Goal: Transaction & Acquisition: Download file/media

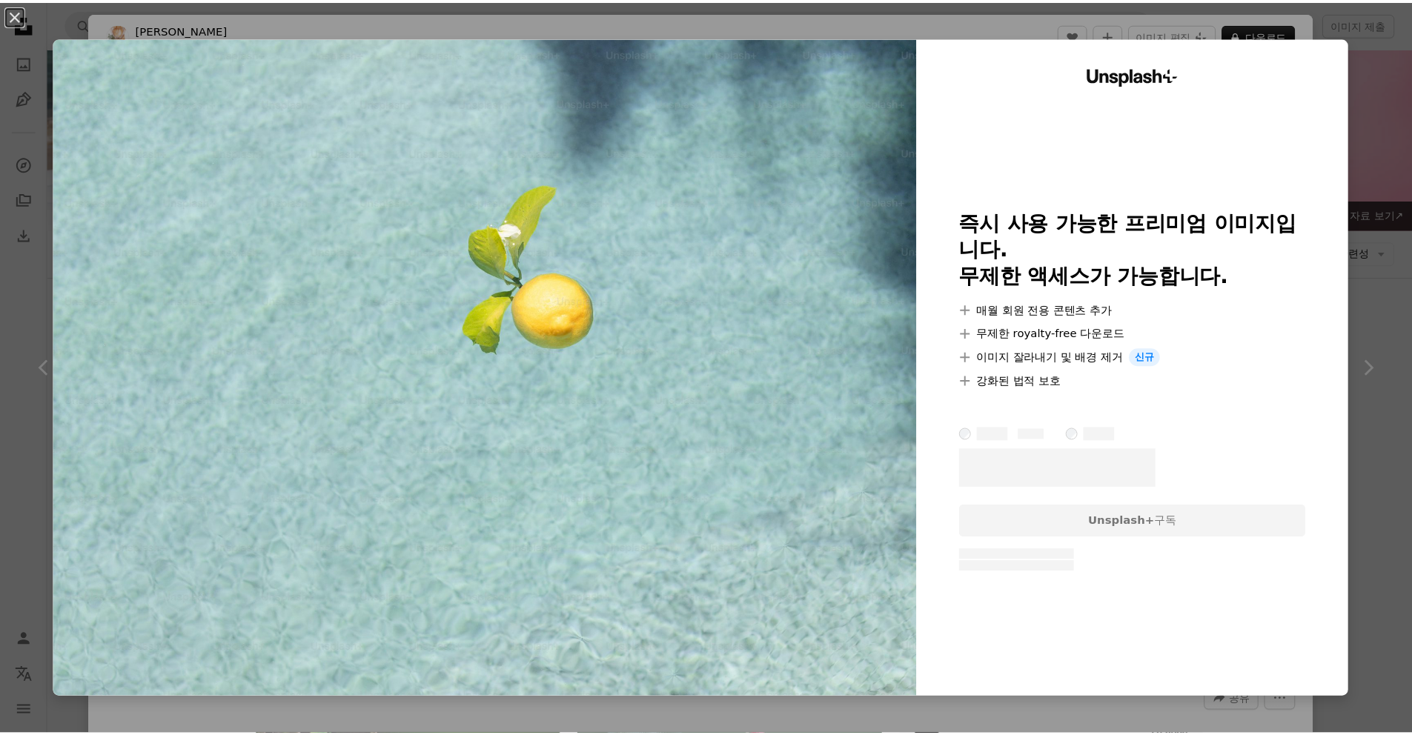
scroll to position [584, 0]
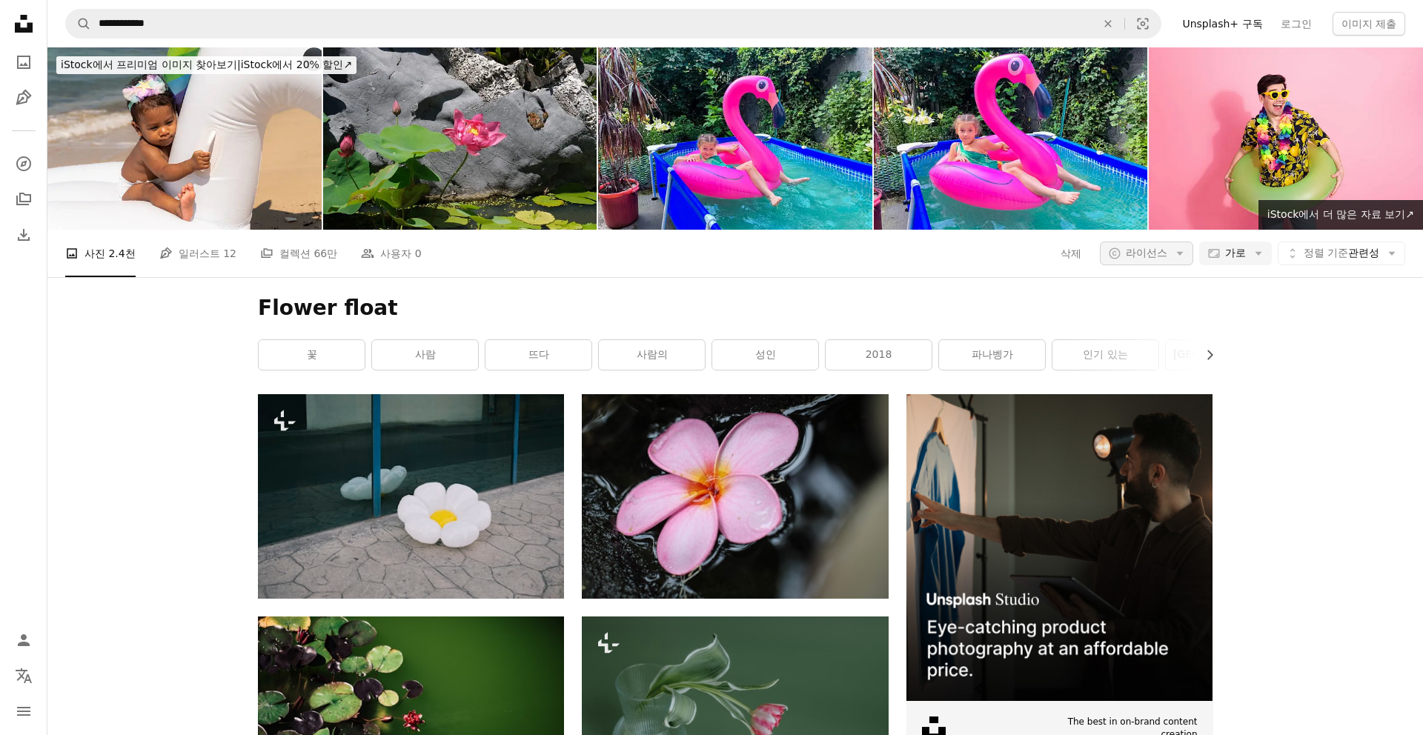
click at [1149, 247] on span "라이선스" at bounding box center [1147, 253] width 42 height 12
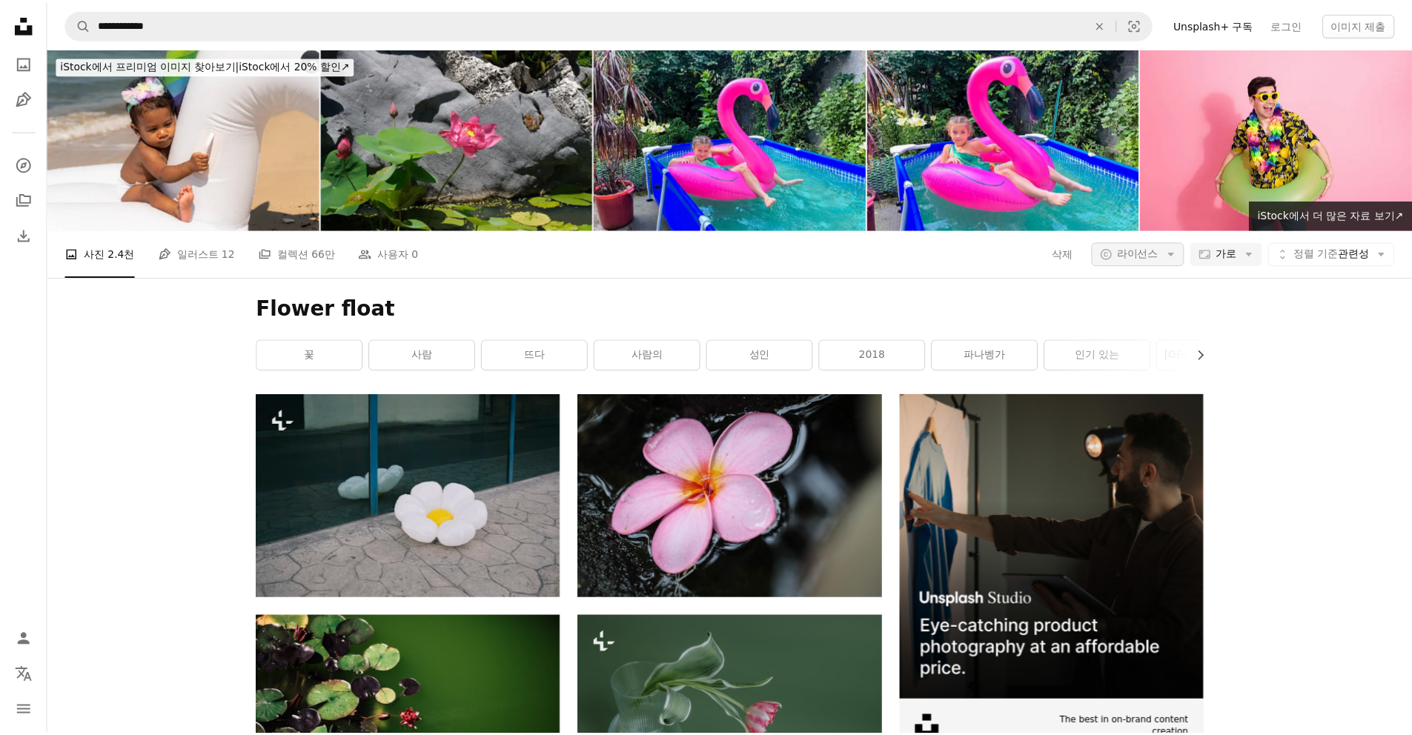
scroll to position [176, 0]
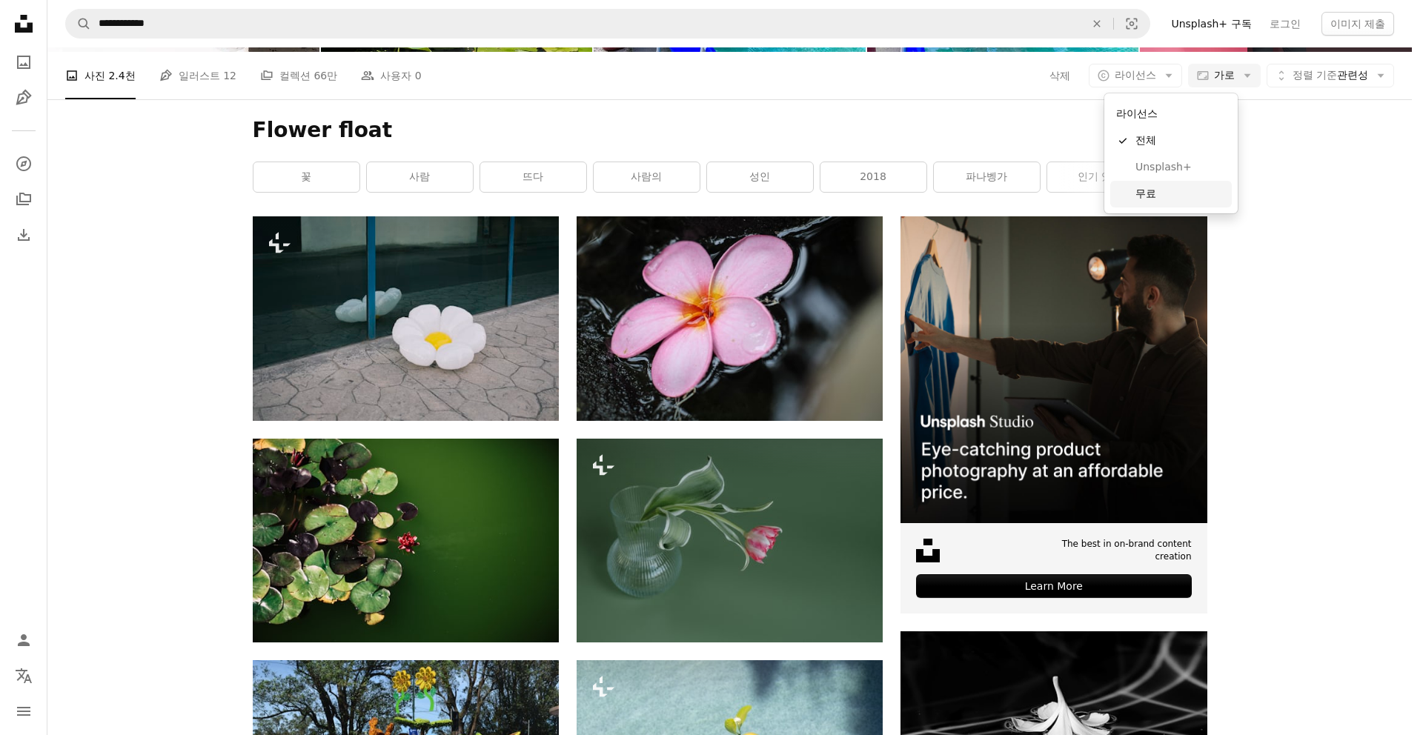
click at [1155, 203] on link "무료" at bounding box center [1172, 194] width 122 height 27
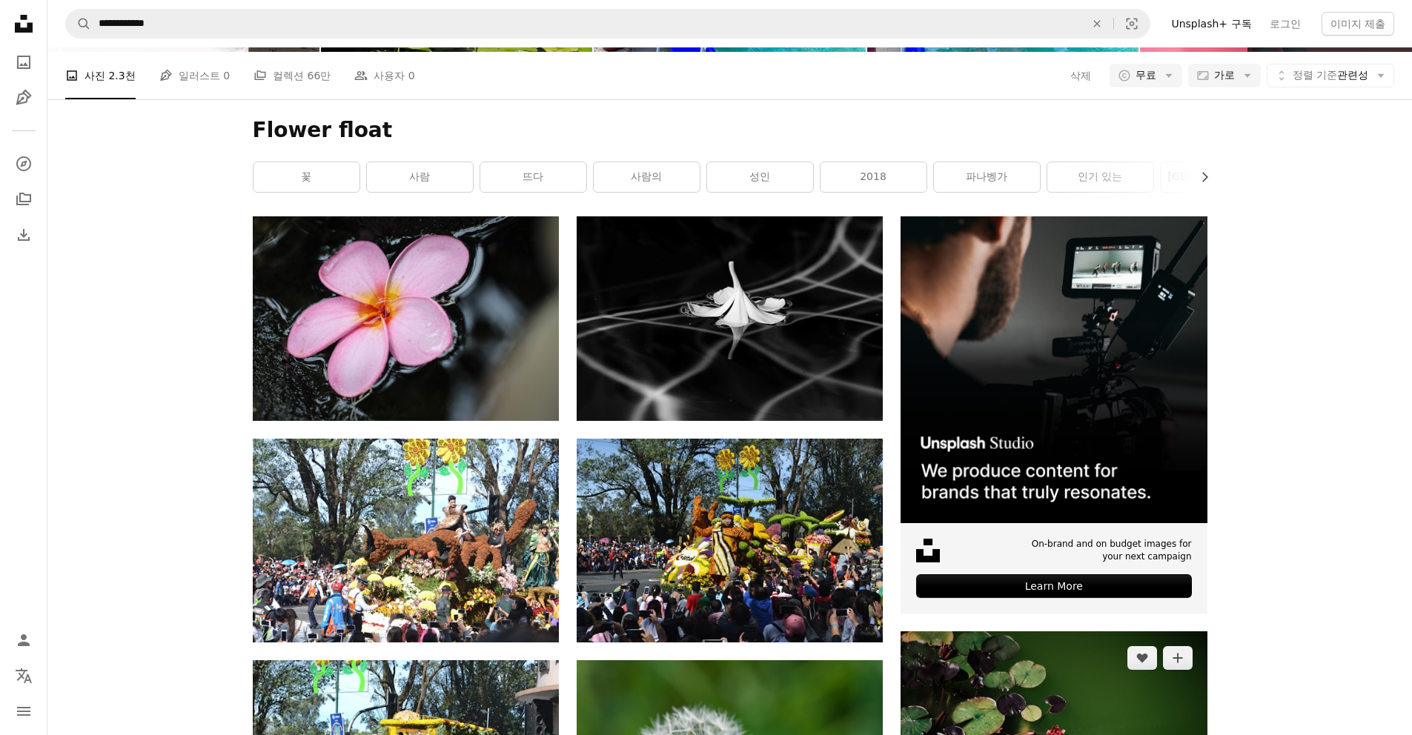
scroll to position [735, 0]
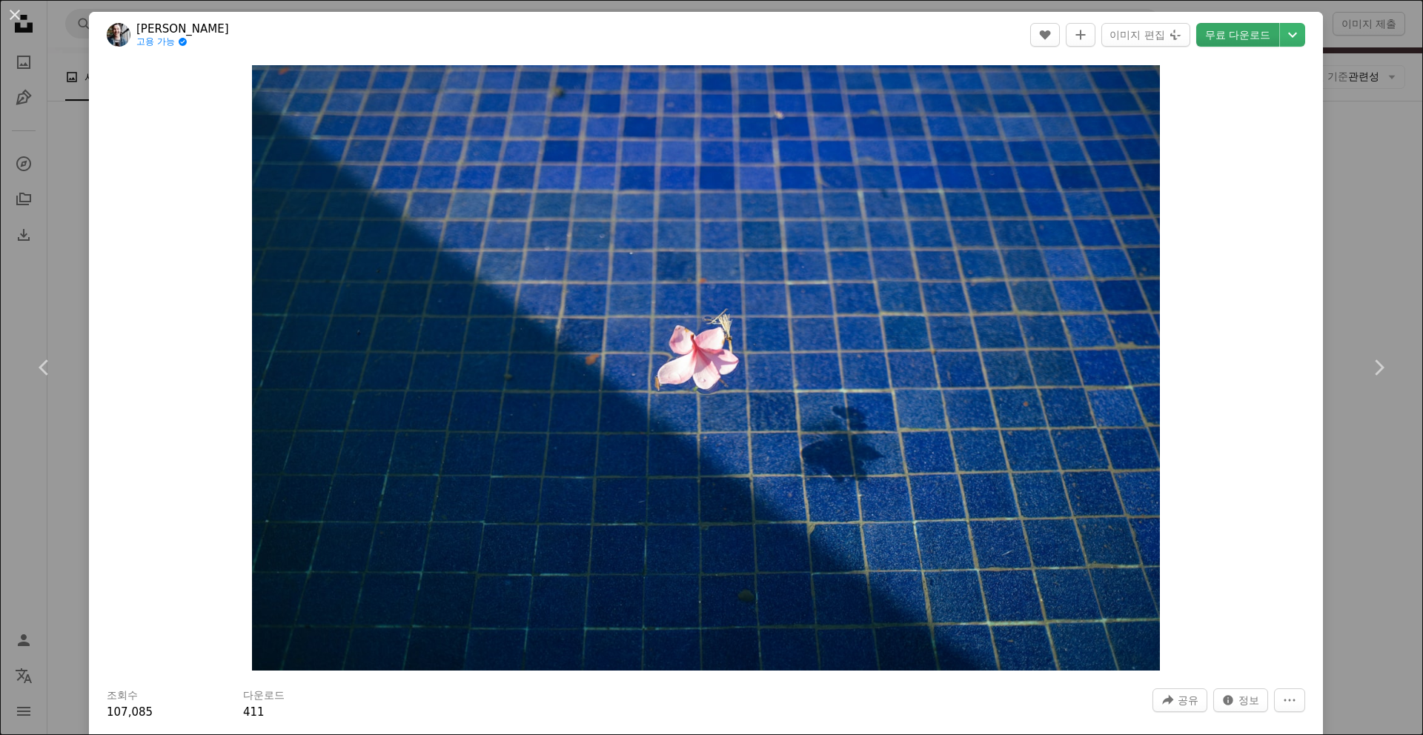
click at [1248, 43] on link "무료 다운로드" at bounding box center [1238, 35] width 83 height 24
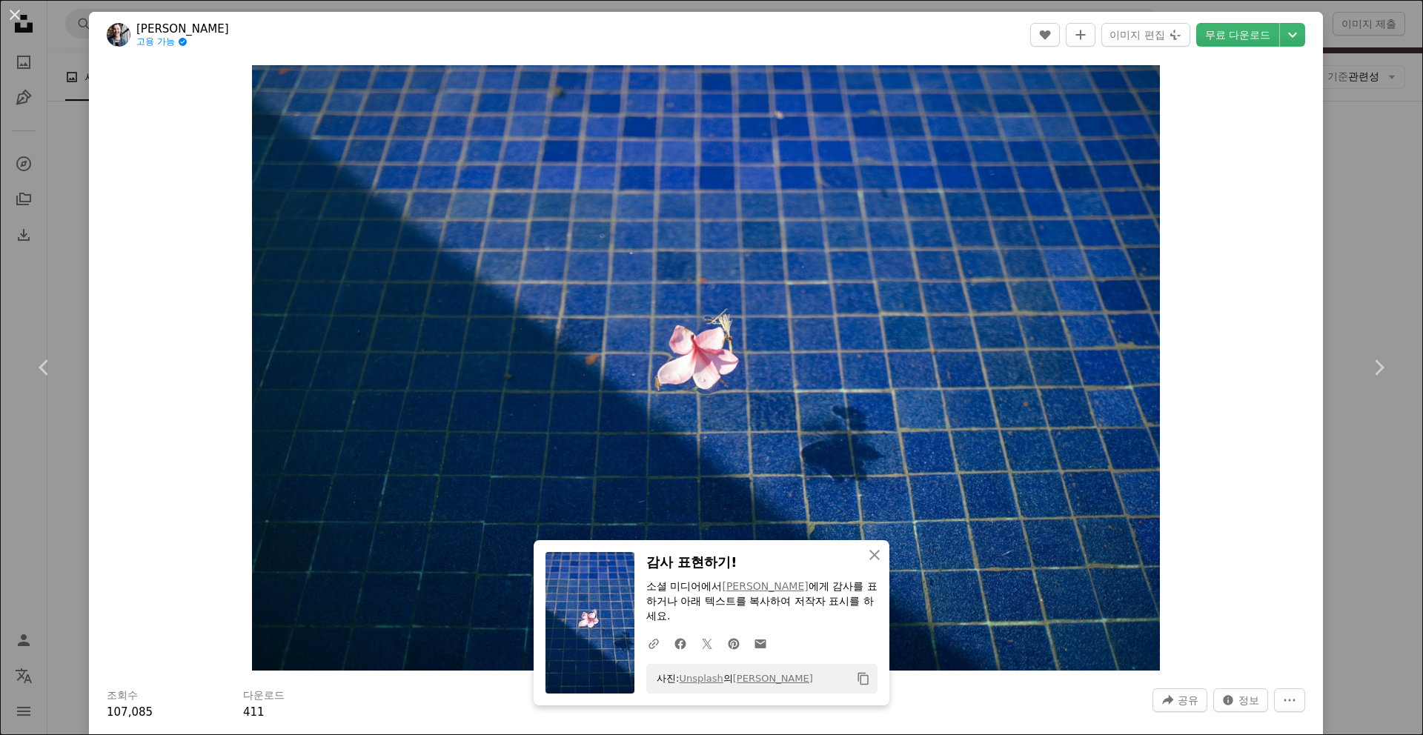
click at [1350, 212] on div "An X shape Chevron left Chevron right An X shape 닫기 감사 표현하기! 소셜 미디어에서 [PERSON_N…" at bounding box center [711, 367] width 1423 height 735
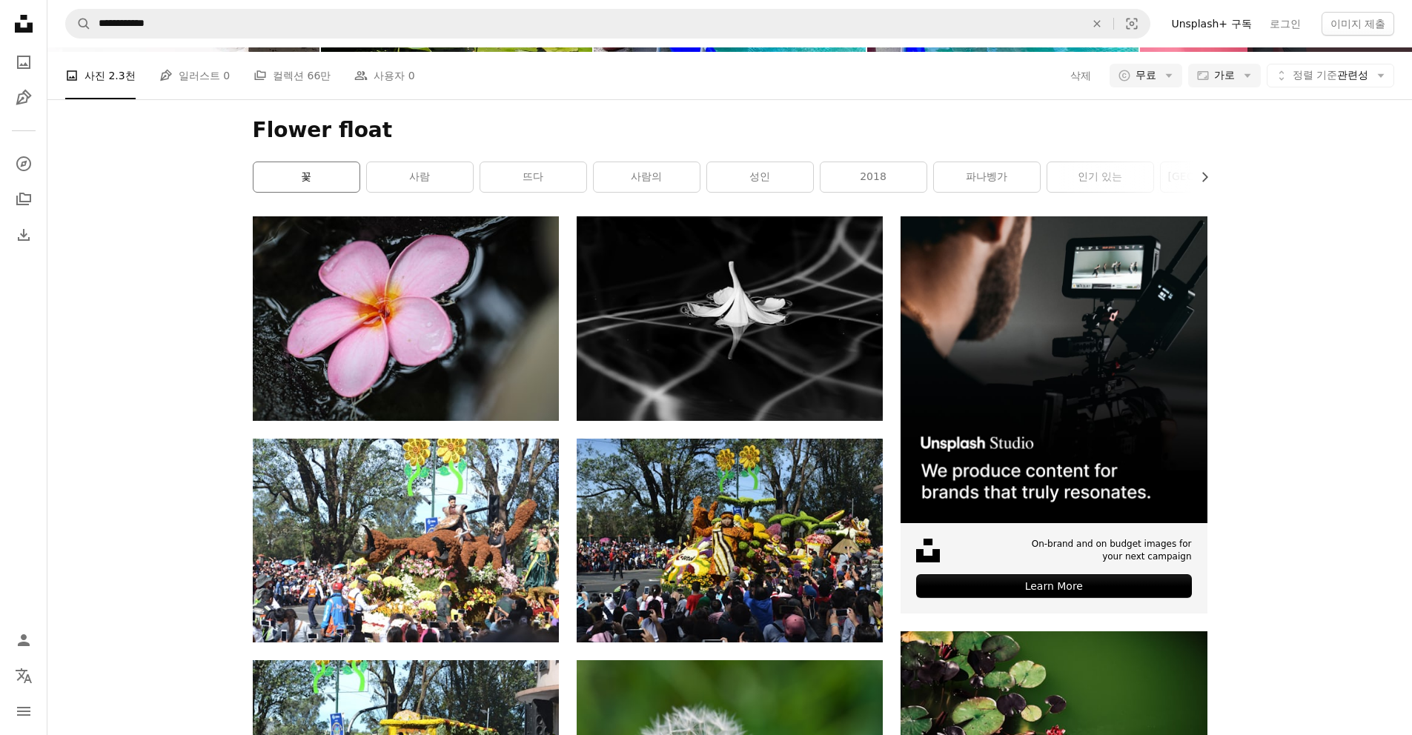
click at [343, 192] on link "꽃" at bounding box center [307, 177] width 106 height 30
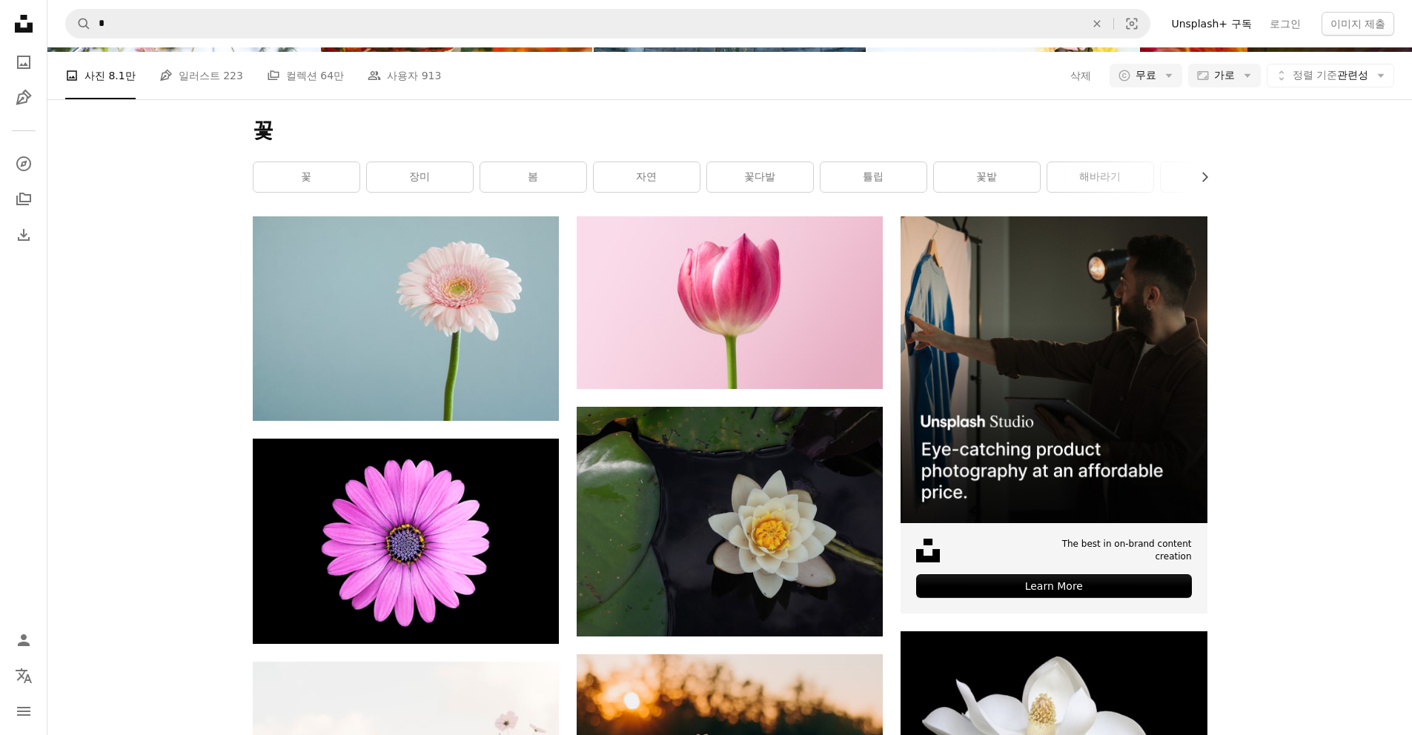
scroll to position [2151, 0]
